Goal: Navigation & Orientation: Find specific page/section

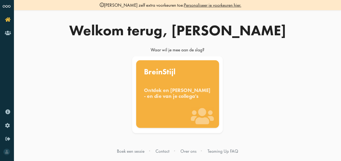
click at [168, 99] on div "Ontdek en benut jouw denkstijl - en die van je collega's" at bounding box center [177, 93] width 67 height 12
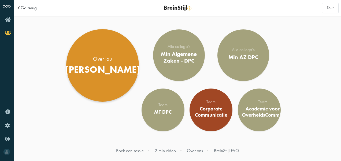
click at [105, 62] on div "Over jou" at bounding box center [102, 58] width 75 height 7
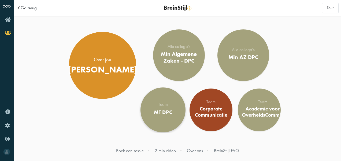
click at [161, 111] on div "MT DPC" at bounding box center [163, 112] width 18 height 6
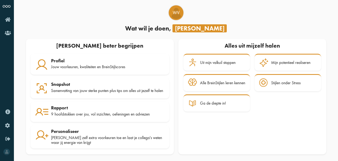
scroll to position [13, 0]
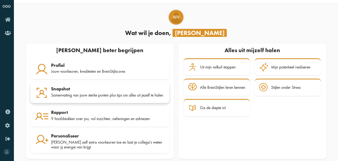
click at [71, 88] on div "Snapshot" at bounding box center [108, 88] width 114 height 5
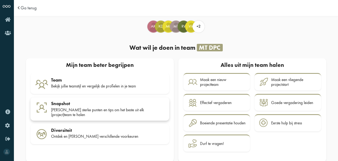
click at [97, 109] on div "Jullie sterke punten en tips om het beste uit elk (project)team te halen" at bounding box center [108, 113] width 114 height 10
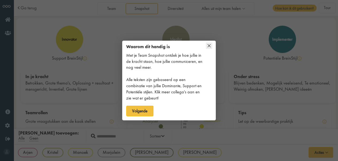
click at [210, 46] on icon at bounding box center [209, 45] width 3 height 3
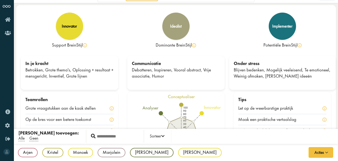
scroll to position [31, 0]
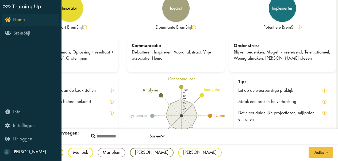
click at [9, 21] on icon "Home" at bounding box center [15, 19] width 20 height 5
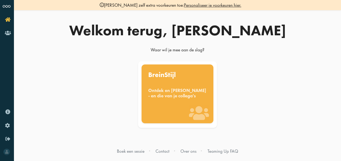
click at [84, 82] on div "BreinStijl Ontdek en [PERSON_NAME] - en die van je collega's" at bounding box center [177, 95] width 257 height 74
